Goal: Information Seeking & Learning: Understand process/instructions

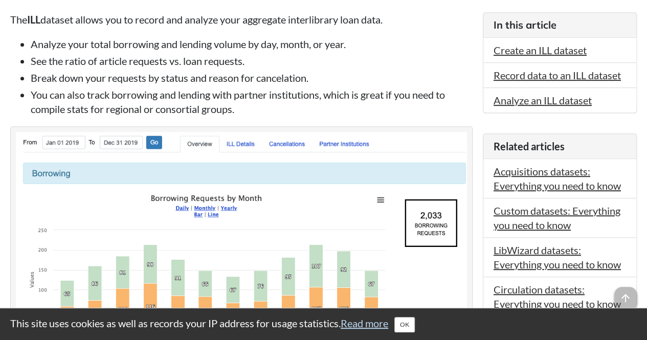
scroll to position [256, 0]
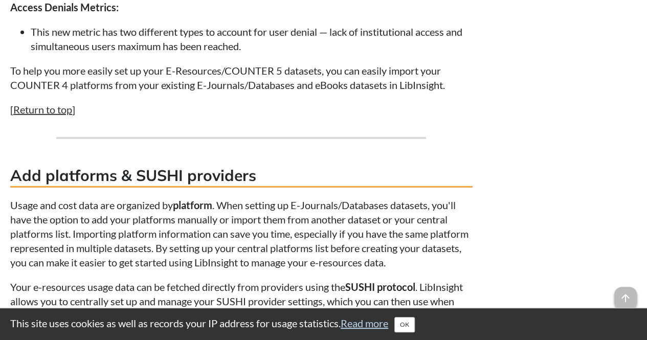
scroll to position [1484, 0]
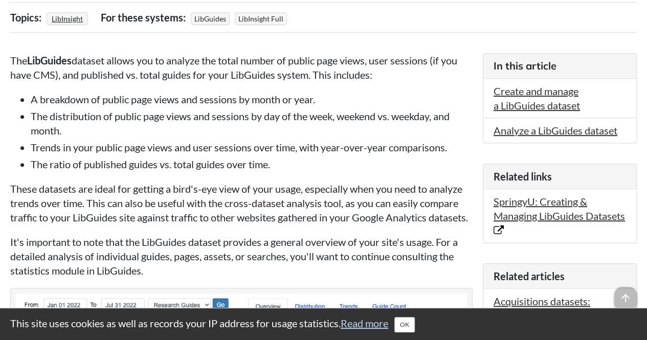
scroll to position [205, 0]
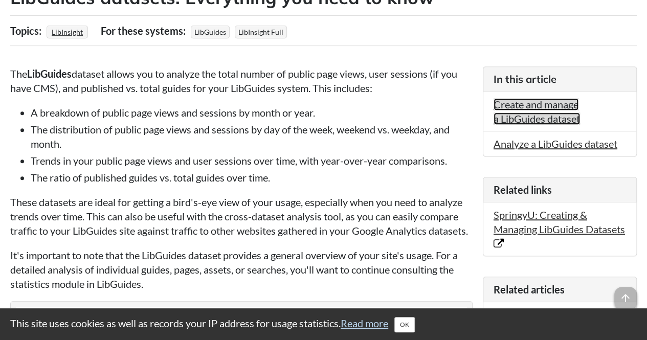
click at [524, 108] on link "Create and manage a LibGuides dataset" at bounding box center [537, 111] width 86 height 27
